Goal: Task Accomplishment & Management: Use online tool/utility

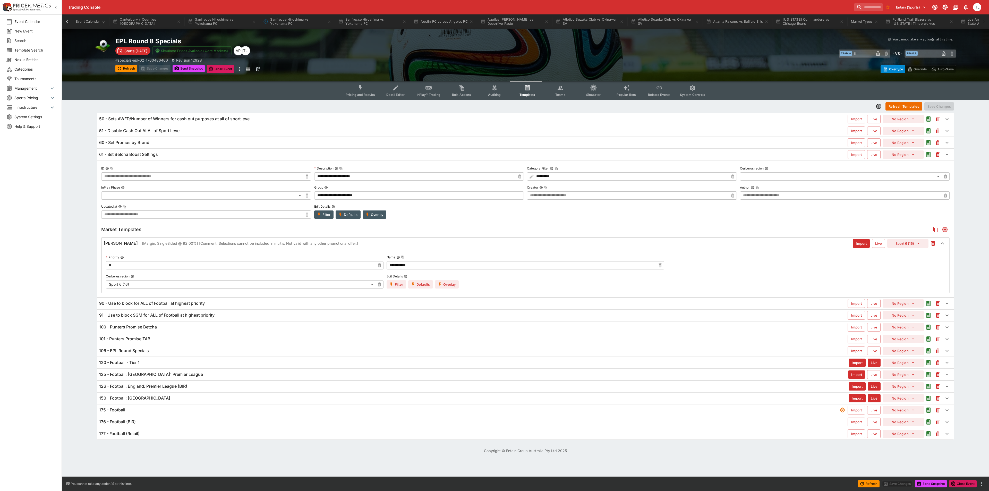
scroll to position [0, 410]
click at [855, 9] on input "search" at bounding box center [866, 7] width 32 height 8
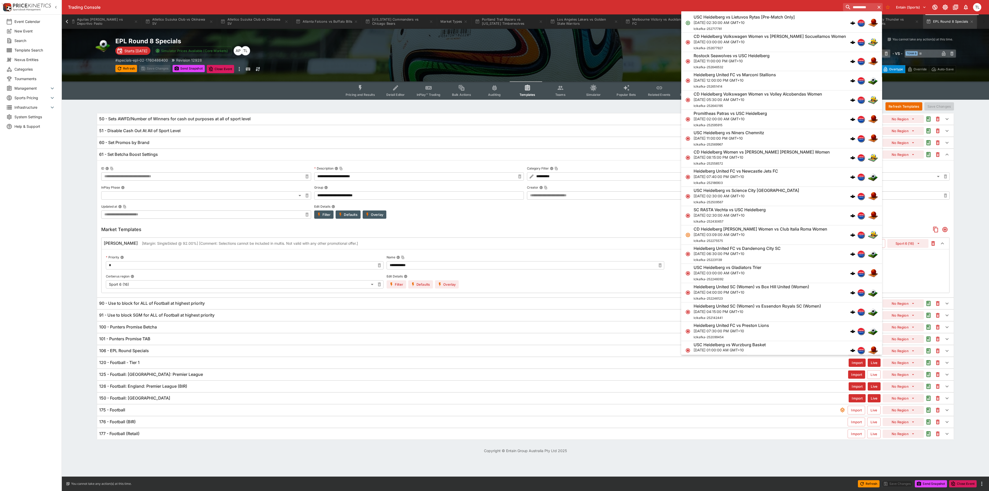
type input "**********"
click at [787, 83] on div "Heidelberg United FC vs Marconi Stallions [DATE] 12:00:00 PM GMT+10 lclkafka-25…" at bounding box center [778, 80] width 171 height 17
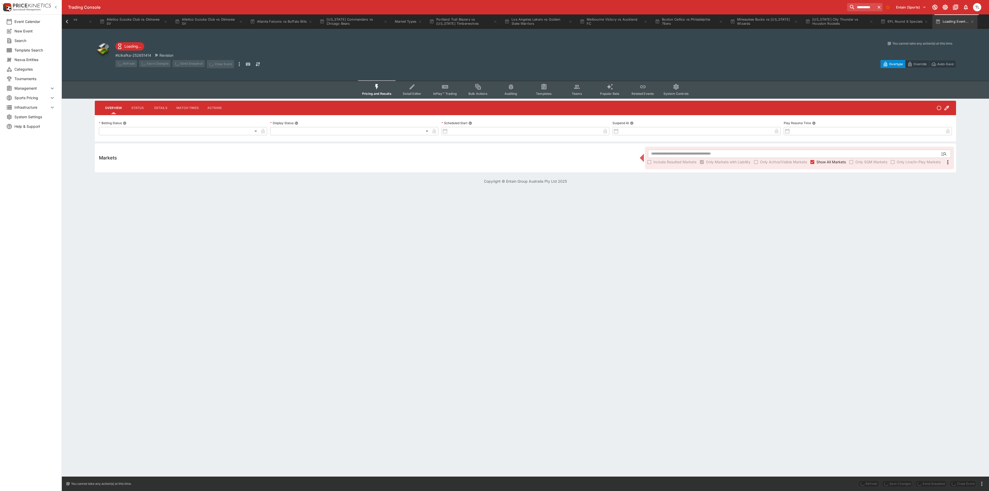
type input "**********"
type input "******"
type input "**********"
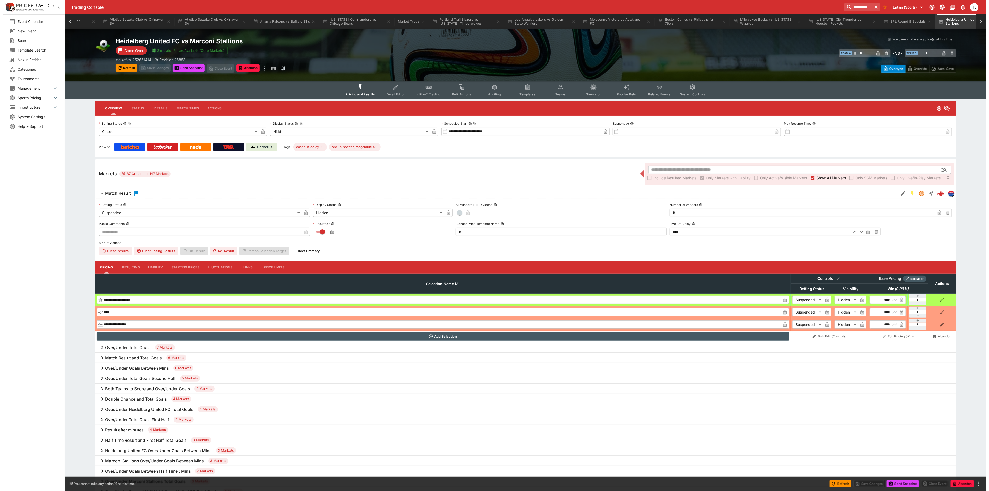
scroll to position [0, 492]
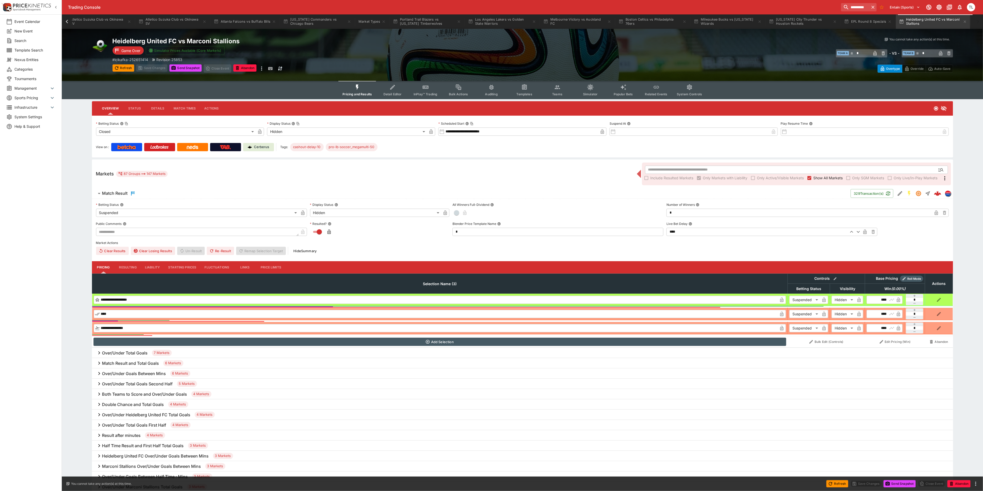
click at [392, 94] on span "Detail Editor" at bounding box center [392, 94] width 18 height 4
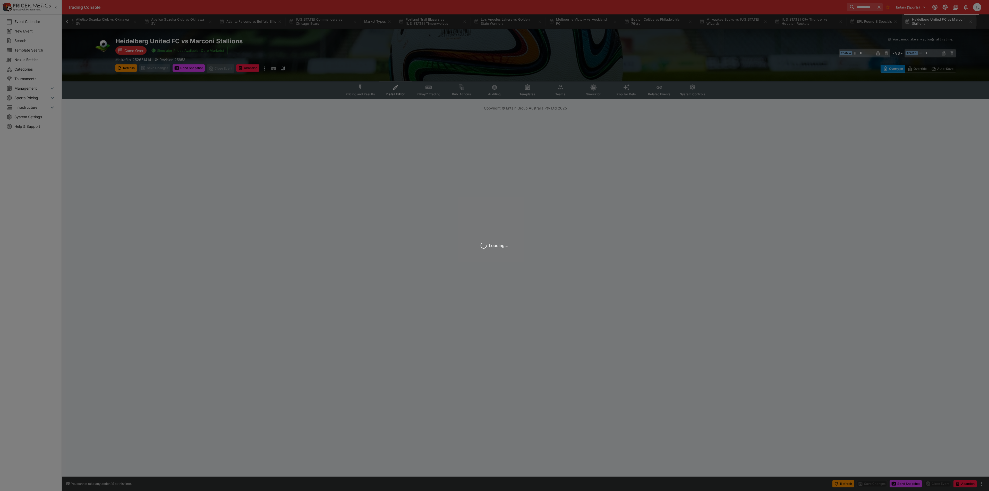
scroll to position [0, 487]
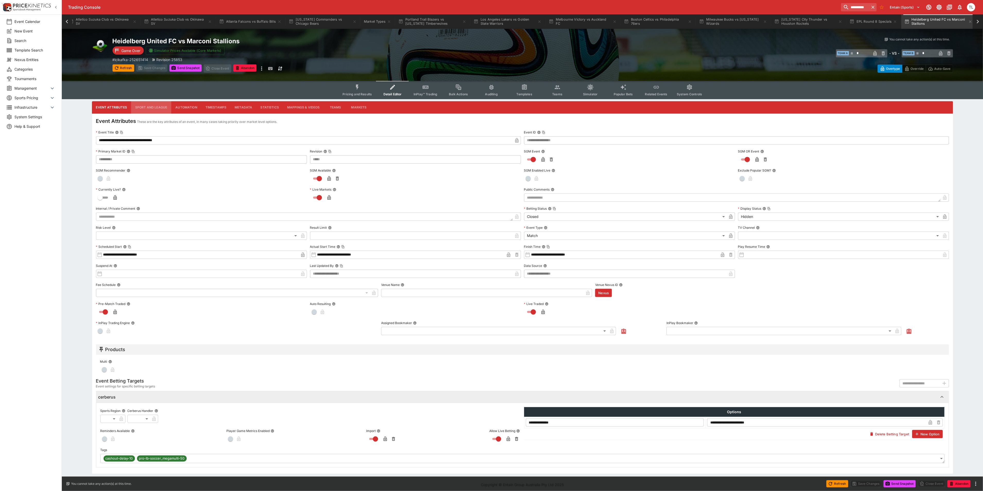
click at [143, 103] on button "Sport and League" at bounding box center [151, 107] width 40 height 12
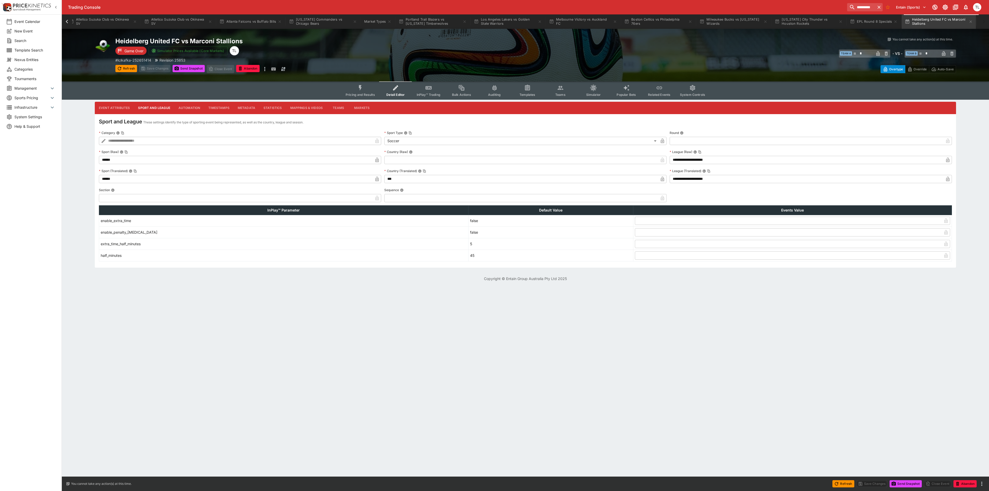
click at [524, 87] on icon "Event type filters" at bounding box center [527, 87] width 7 height 7
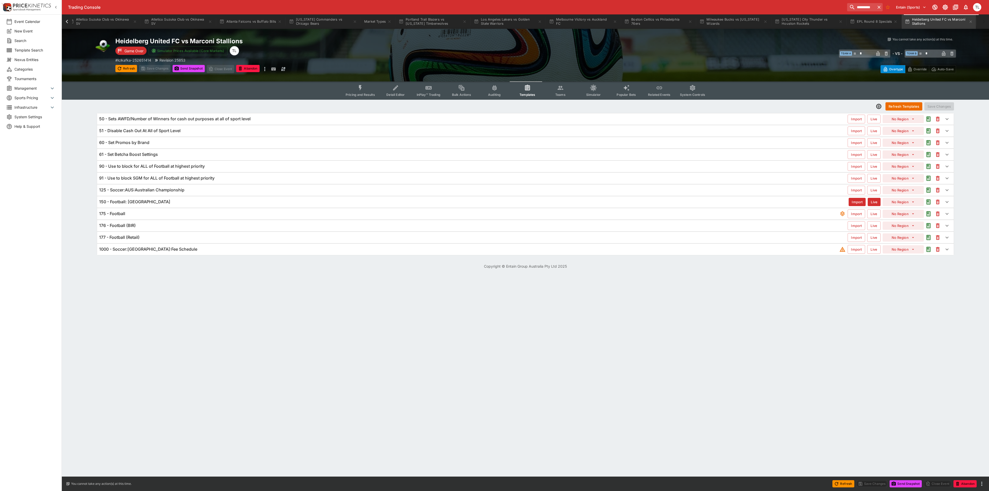
click at [263, 191] on div "125 - Soccer:AUS:Australian Championship" at bounding box center [473, 189] width 748 height 5
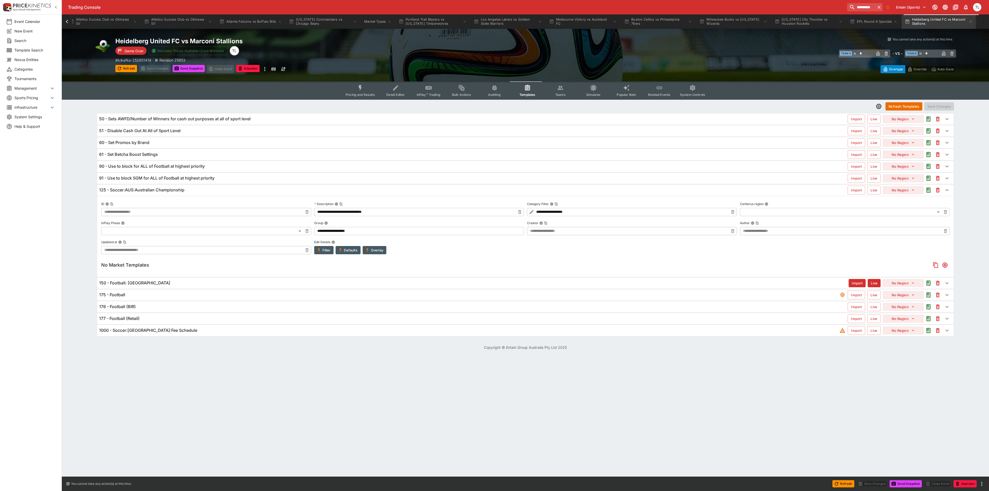
click at [233, 280] on div "150 - Football: [GEOGRAPHIC_DATA] Import Live No Region" at bounding box center [525, 282] width 856 height 11
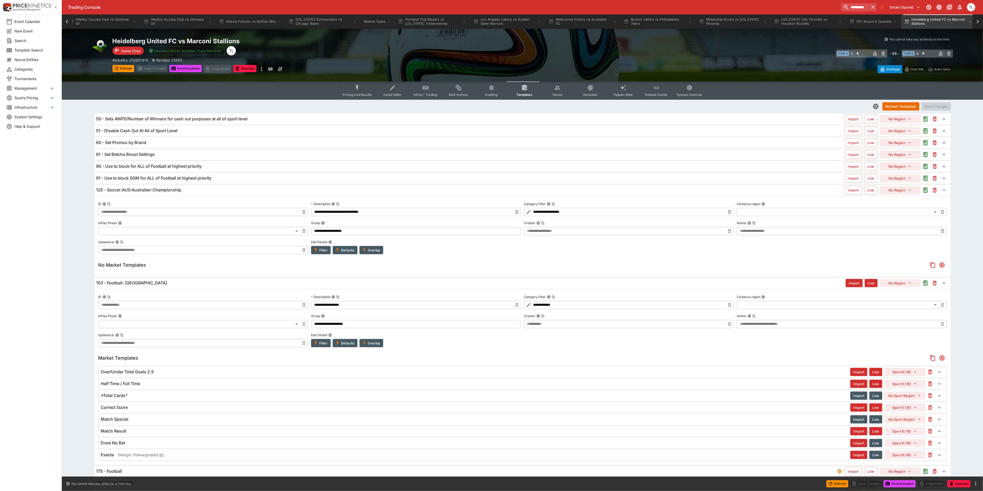
click at [233, 280] on div "150 - Football: [GEOGRAPHIC_DATA] Import Live No Region" at bounding box center [522, 282] width 856 height 11
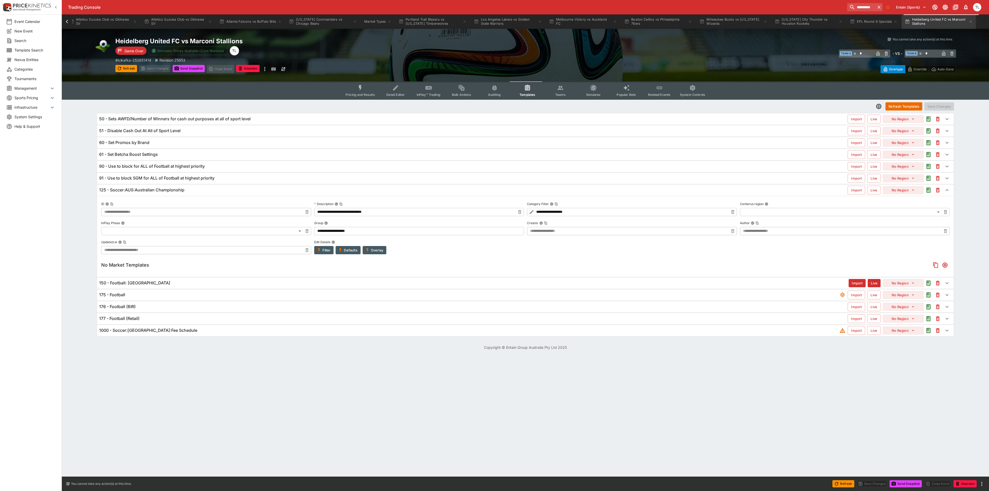
click at [361, 93] on span "Pricing and Results" at bounding box center [359, 95] width 29 height 4
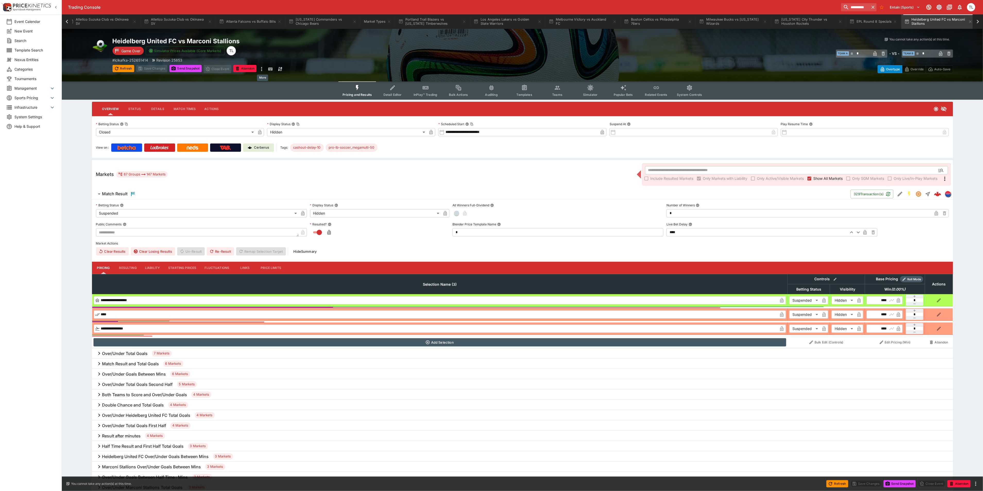
click at [264, 71] on icon "more" at bounding box center [261, 69] width 6 height 6
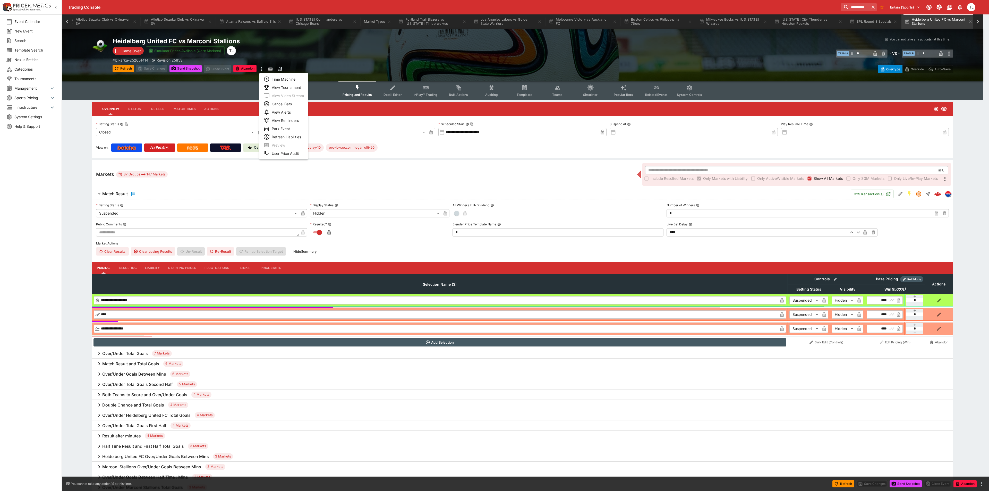
click at [278, 80] on li "Time Machine" at bounding box center [283, 79] width 49 height 8
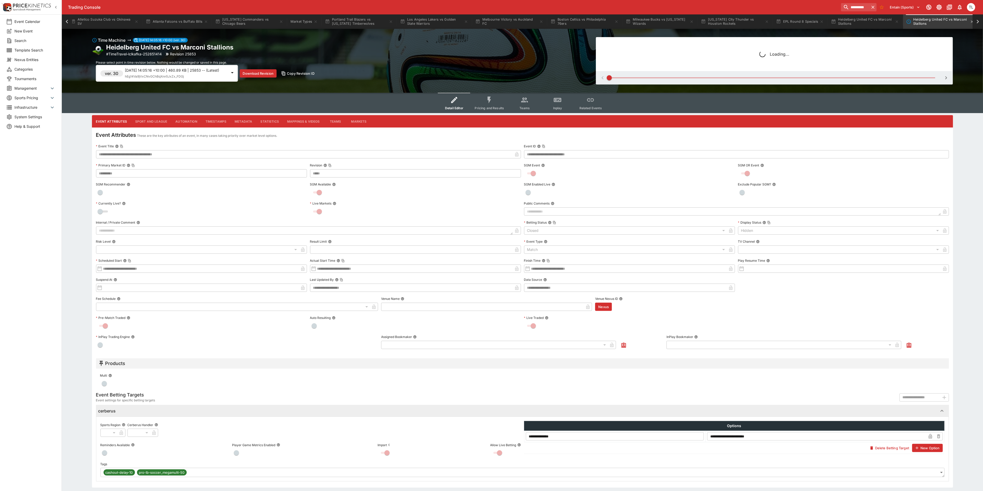
scroll to position [0, 562]
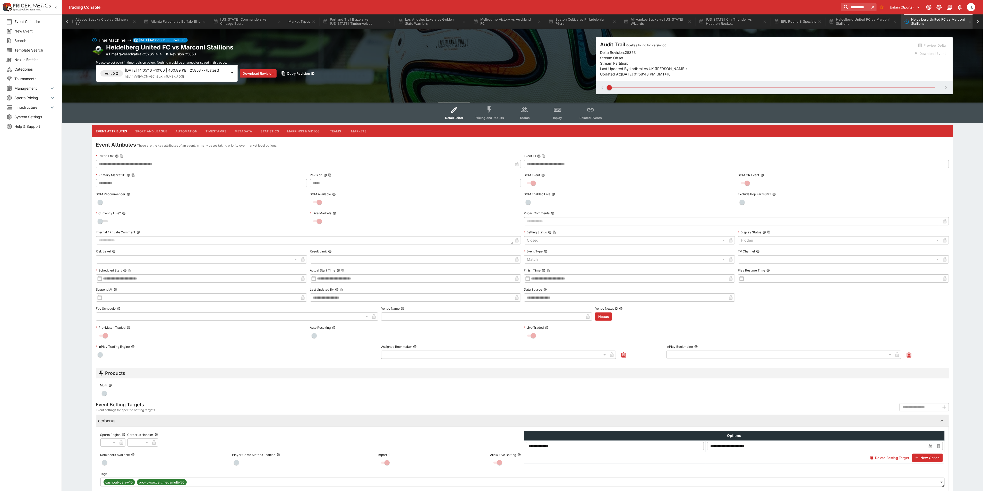
click at [975, 22] on icon at bounding box center [977, 21] width 7 height 7
click at [969, 22] on button "Heidelberg United FC vs Marconi Stallions" at bounding box center [932, 21] width 74 height 14
click at [849, 5] on input "**********" at bounding box center [853, 7] width 32 height 8
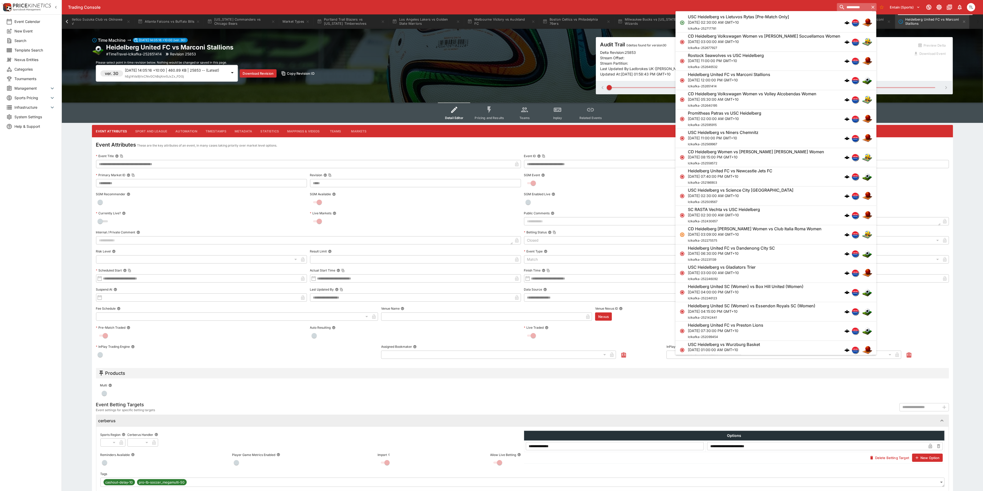
click at [849, 5] on input "**********" at bounding box center [853, 7] width 32 height 8
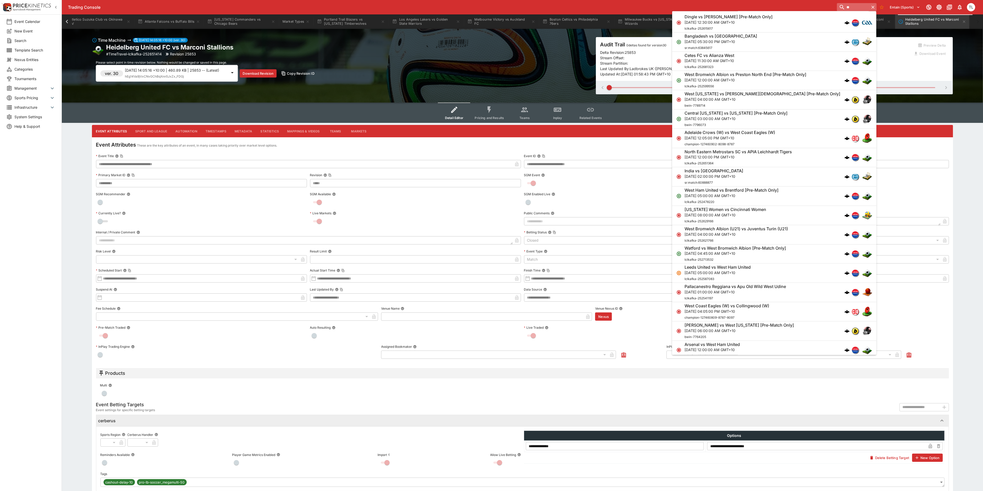
type input "*"
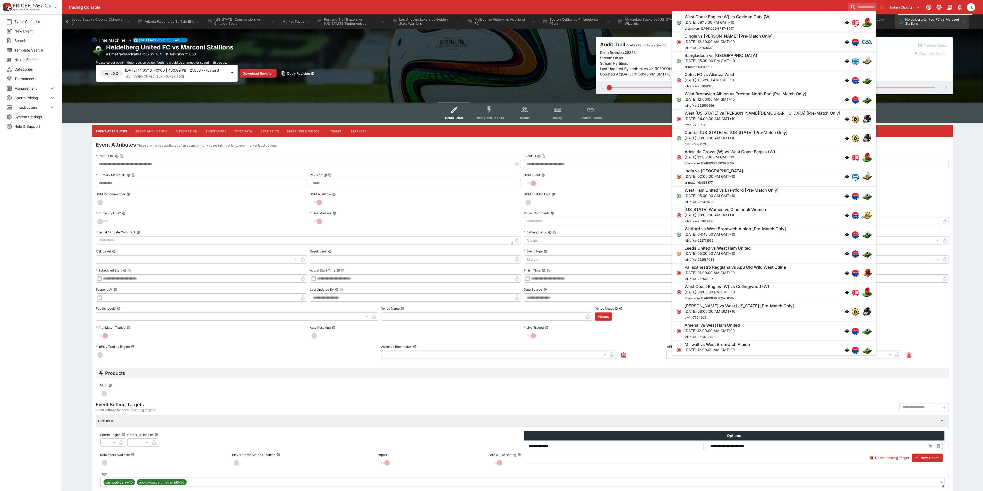
click at [464, 220] on div at bounding box center [415, 221] width 211 height 8
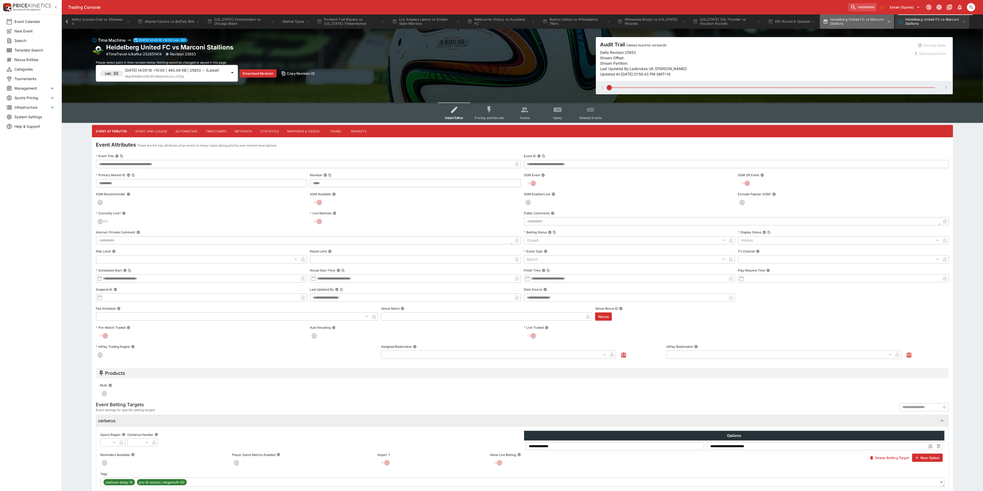
click at [847, 16] on button "Heidelberg United FC vs Marconi Stallions" at bounding box center [857, 21] width 74 height 14
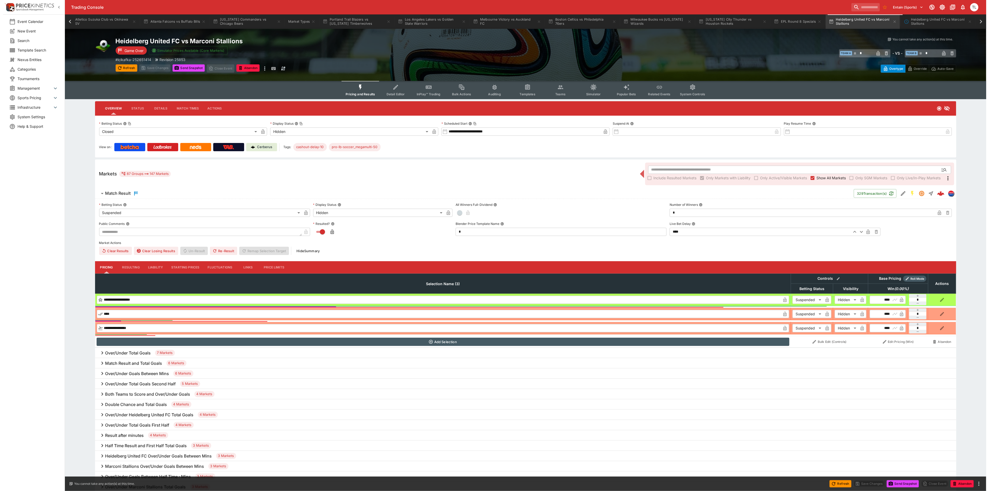
scroll to position [0, 563]
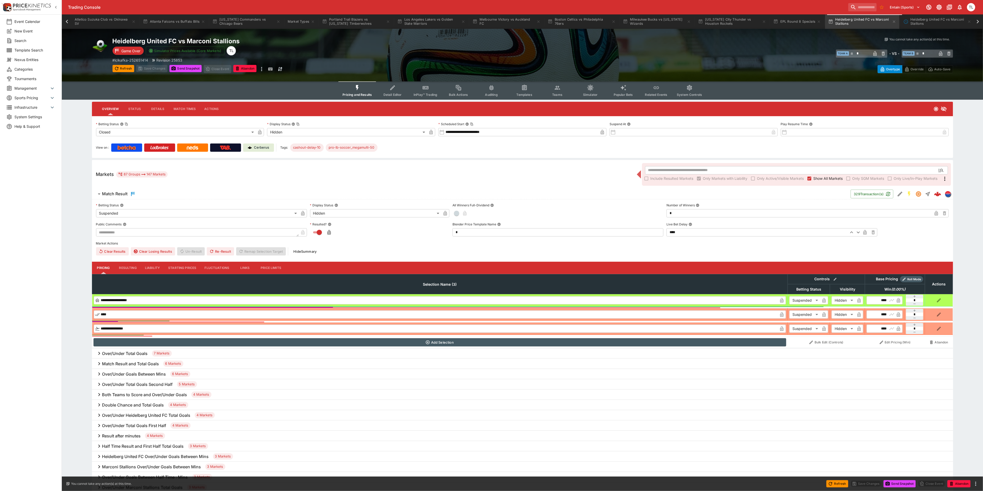
click at [528, 95] on span "Templates" at bounding box center [524, 95] width 16 height 4
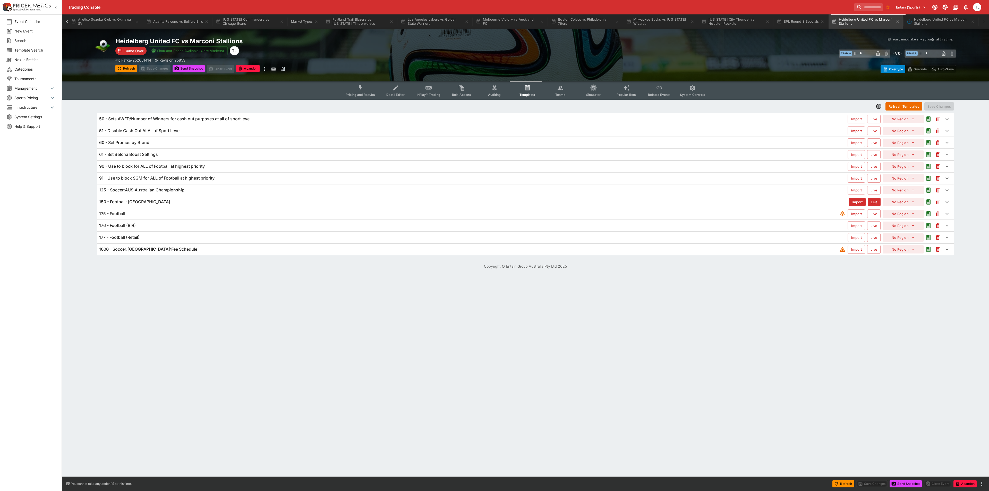
click at [175, 191] on h6 "125 - Soccer:AUS:Australian Championship" at bounding box center [141, 189] width 85 height 5
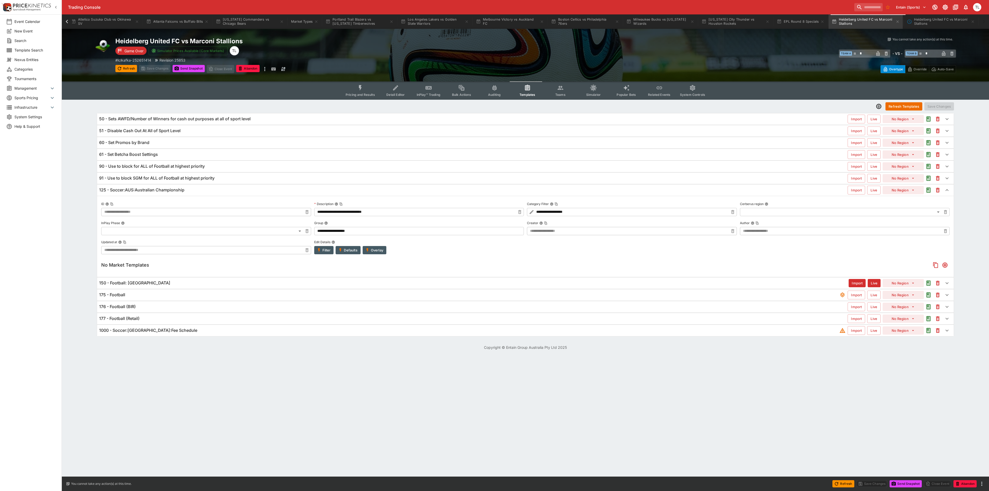
click at [949, 266] on button "Add" at bounding box center [944, 264] width 9 height 9
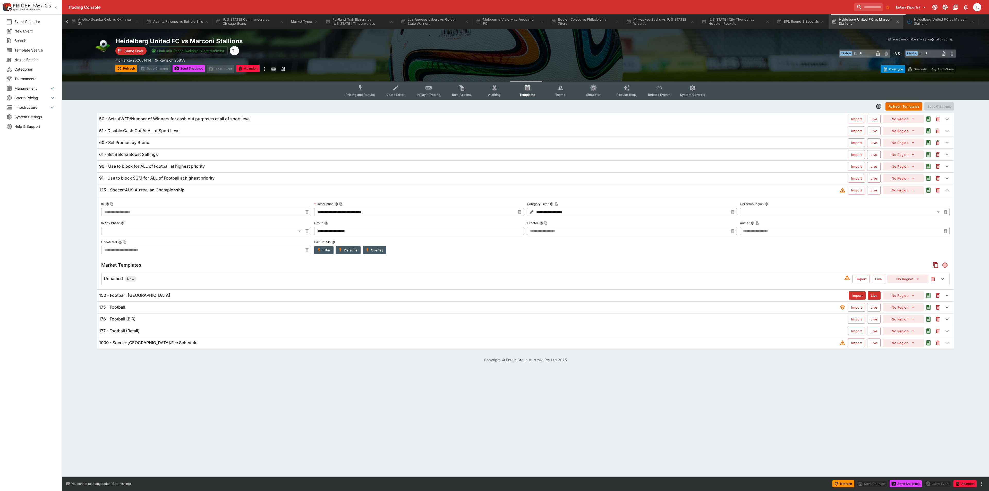
click at [315, 282] on div "Unnamed New" at bounding box center [474, 279] width 740 height 6
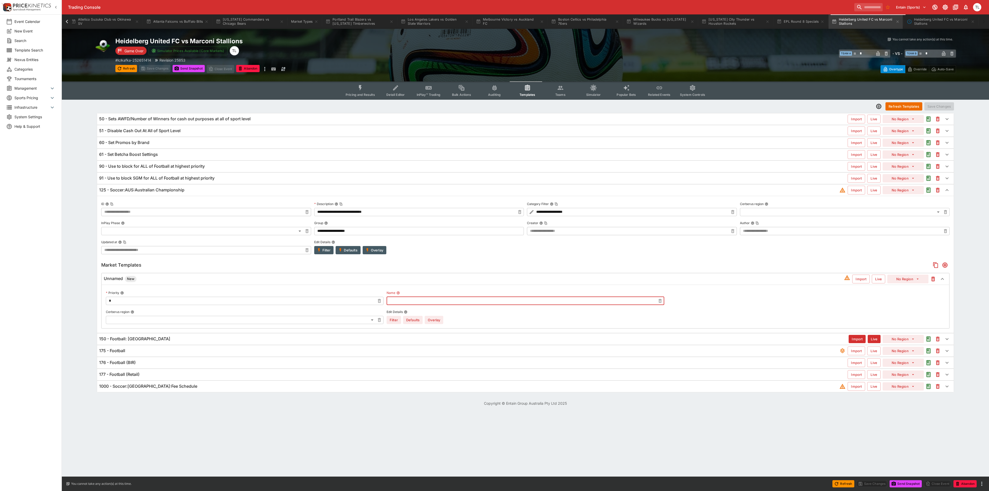
click at [404, 305] on input "text" at bounding box center [520, 301] width 269 height 8
click at [429, 323] on button "Overlay" at bounding box center [433, 320] width 19 height 8
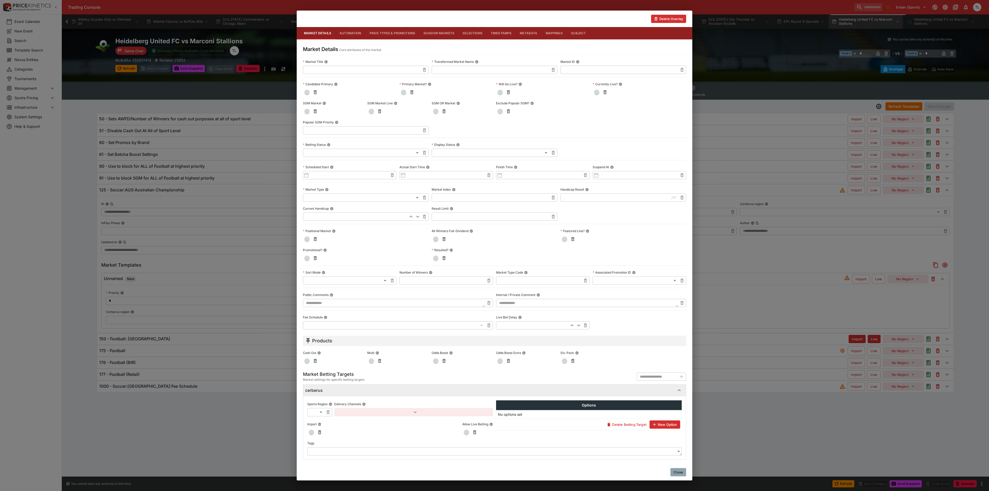
click at [410, 416] on button "button" at bounding box center [413, 412] width 159 height 8
click at [356, 422] on button "Add Target Brands" at bounding box center [357, 424] width 36 height 8
click at [372, 407] on span "button" at bounding box center [372, 407] width 5 height 5
click at [372, 463] on span "button" at bounding box center [372, 461] width 5 height 5
click at [372, 478] on span "button" at bounding box center [372, 479] width 5 height 5
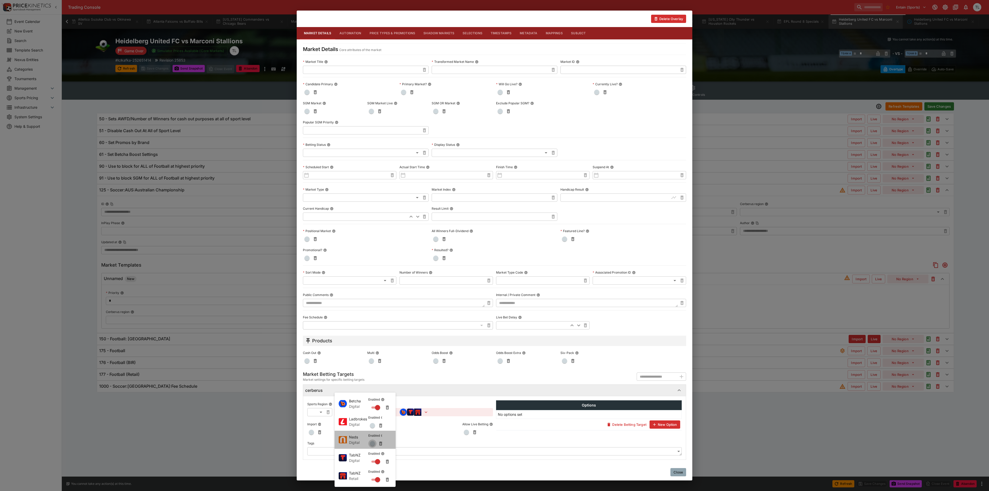
click at [373, 446] on span "button" at bounding box center [372, 443] width 5 height 5
click at [371, 426] on span "button" at bounding box center [372, 425] width 5 height 5
click at [415, 438] on div at bounding box center [494, 245] width 989 height 491
click at [678, 473] on button "Close" at bounding box center [678, 472] width 16 height 8
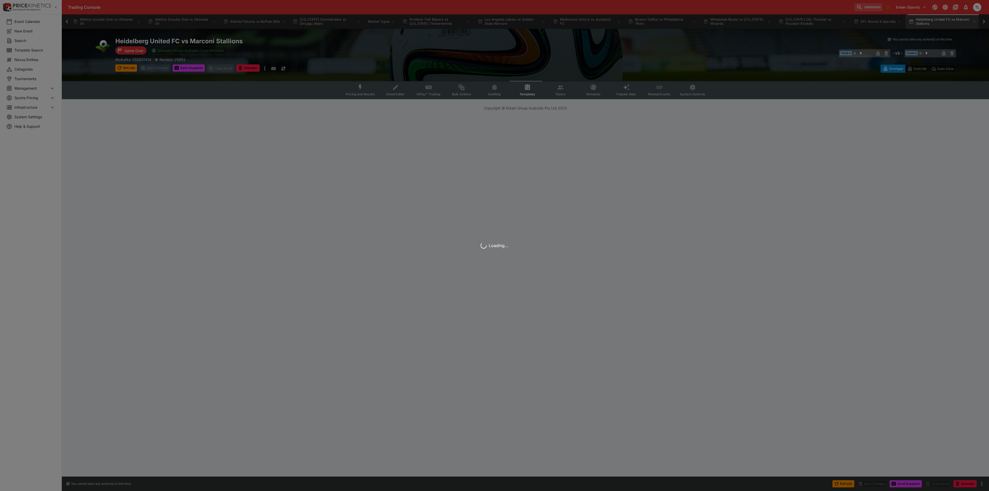
scroll to position [0, 487]
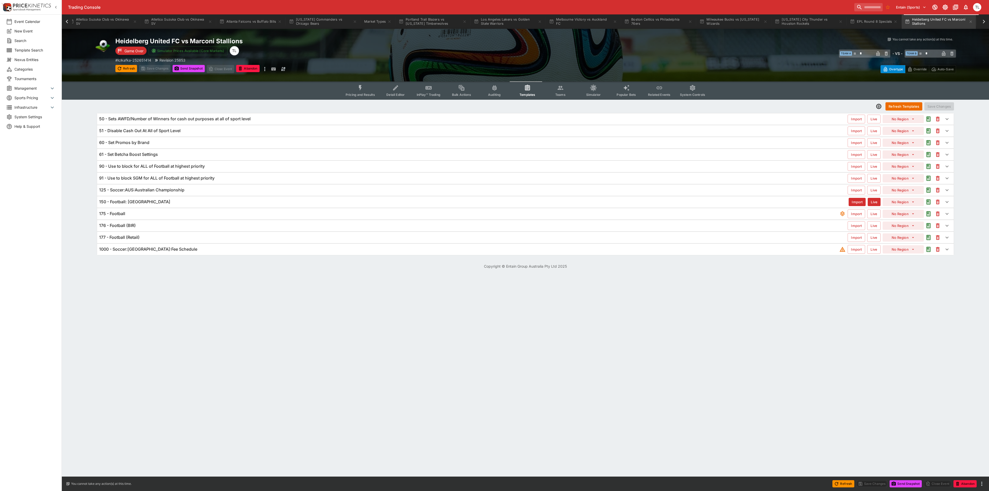
drag, startPoint x: 188, startPoint y: 314, endPoint x: 120, endPoint y: 200, distance: 133.2
click at [188, 275] on html "Trading Console Entain (Sports) 1 TL Event Calendar New Event Search Template S…" at bounding box center [494, 137] width 989 height 275
